Goal: Task Accomplishment & Management: Use online tool/utility

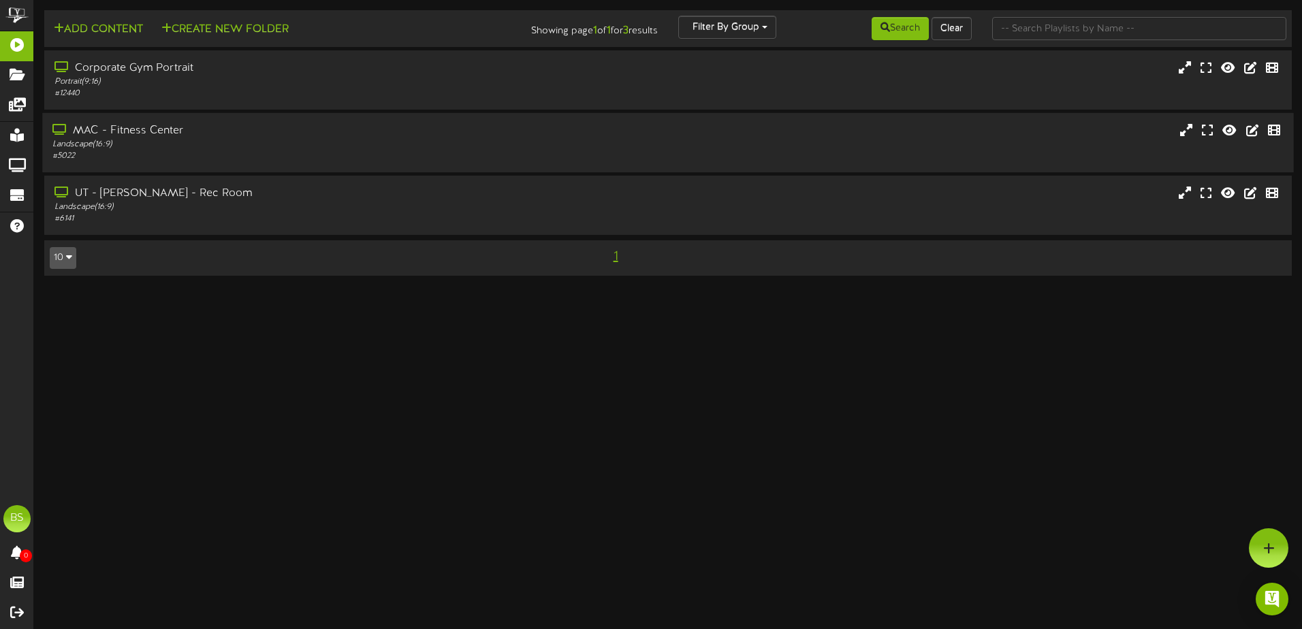
click at [262, 131] on div "Landscape ( 16:9 )" at bounding box center [302, 145] width 501 height 12
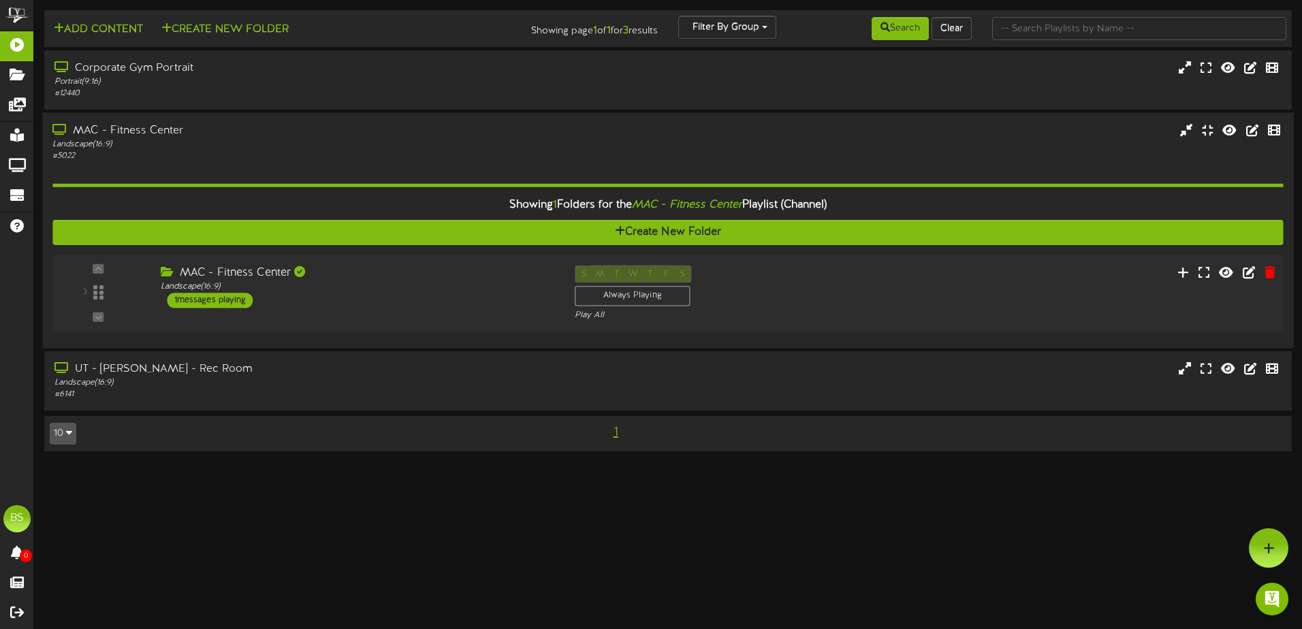
click at [509, 131] on div "S M T W T F S Always Playing Play All" at bounding box center [720, 294] width 311 height 56
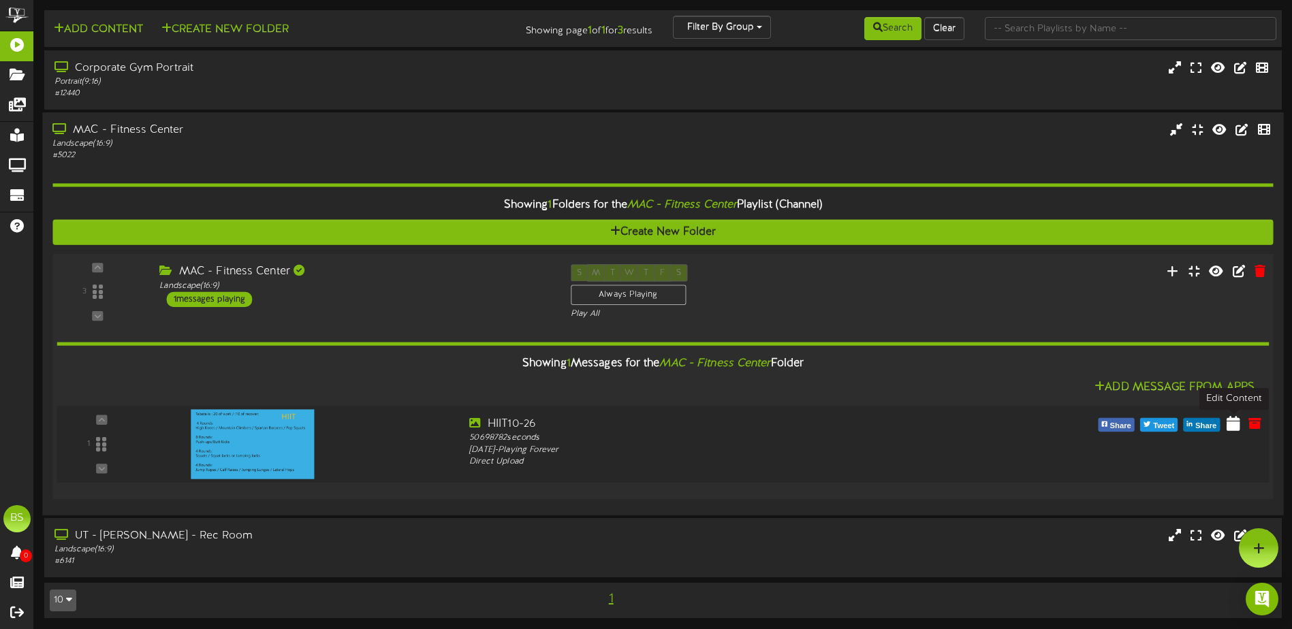
click at [509, 131] on icon at bounding box center [1234, 422] width 14 height 15
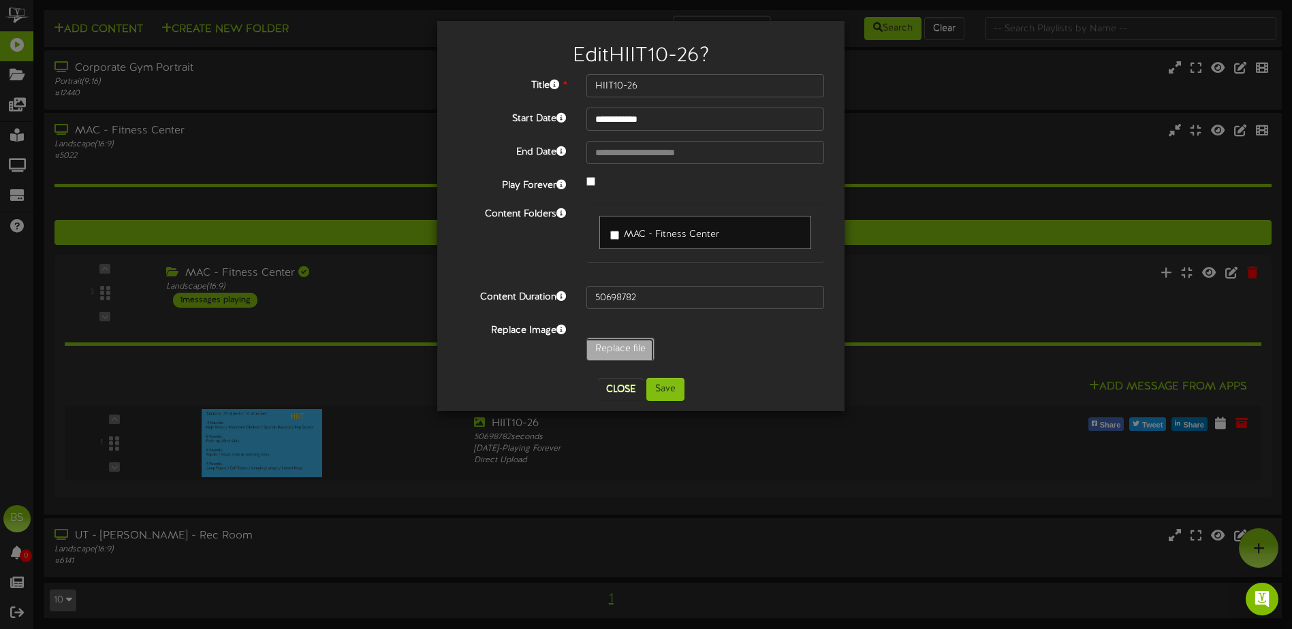
type input "**********"
type input "Weights10-22"
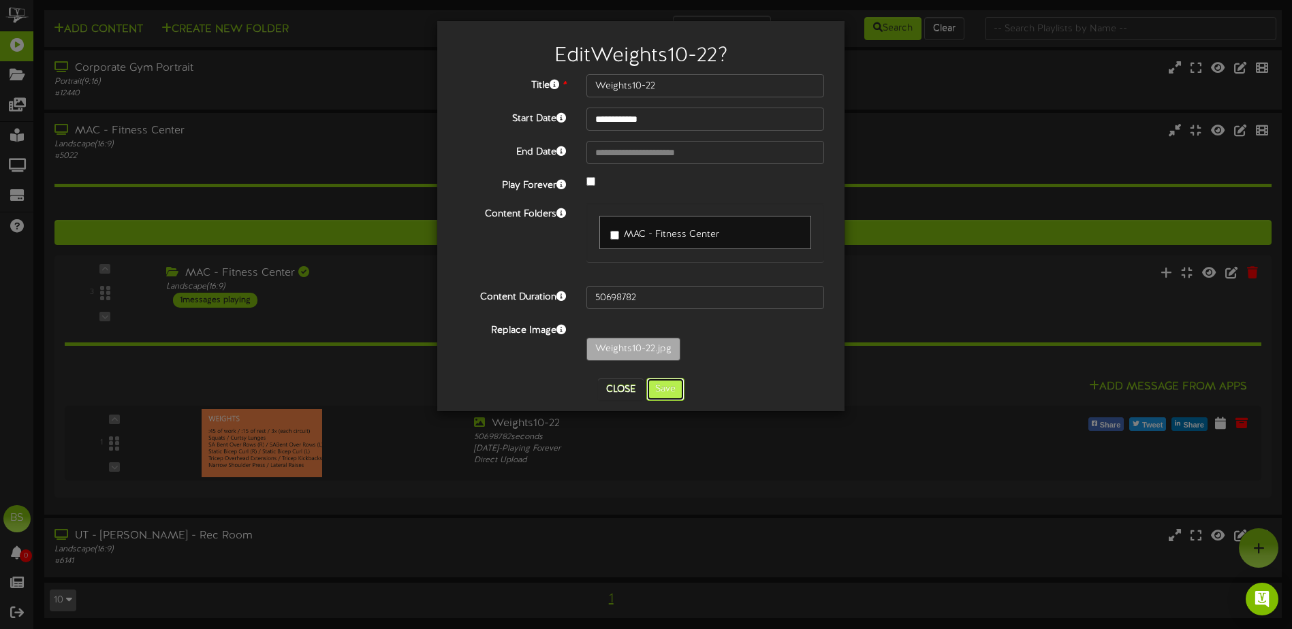
click at [509, 131] on button "Save" at bounding box center [665, 389] width 38 height 23
